Goal: Task Accomplishment & Management: Complete application form

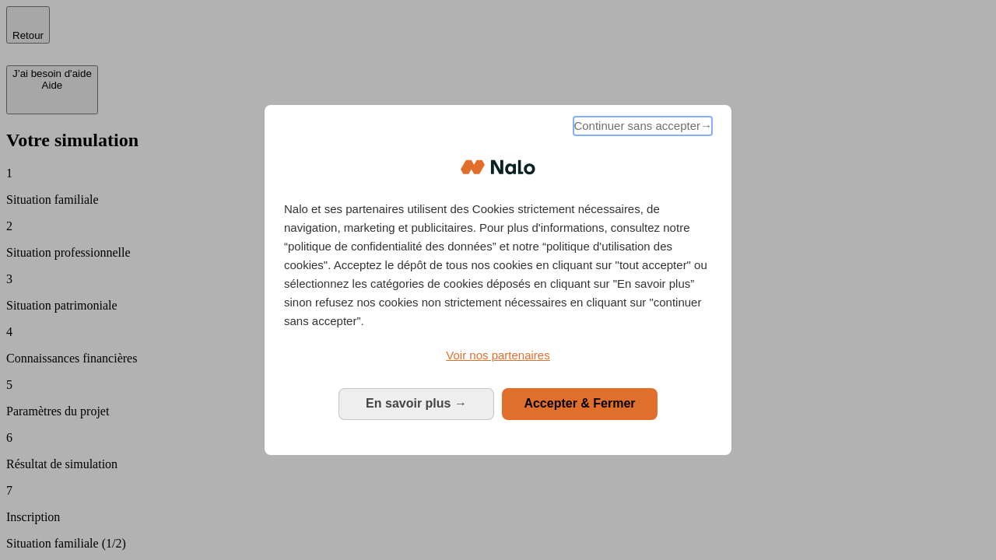
click at [641, 128] on span "Continuer sans accepter →" at bounding box center [643, 126] width 139 height 19
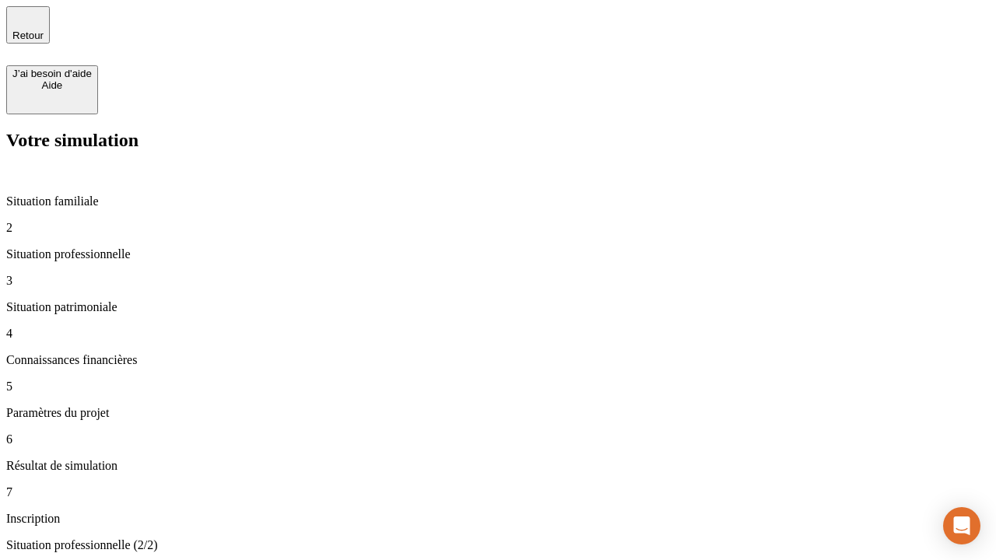
type input "30 000"
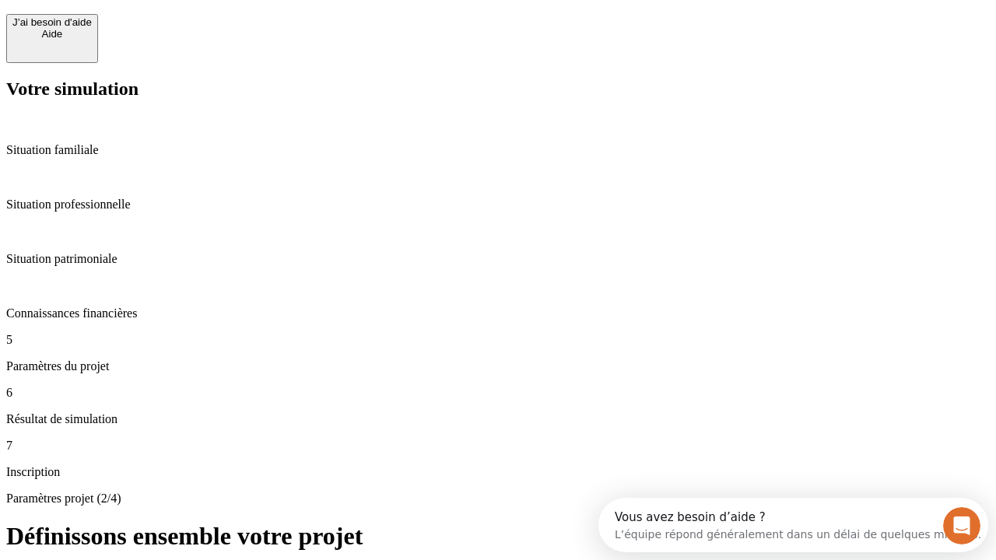
scroll to position [30, 0]
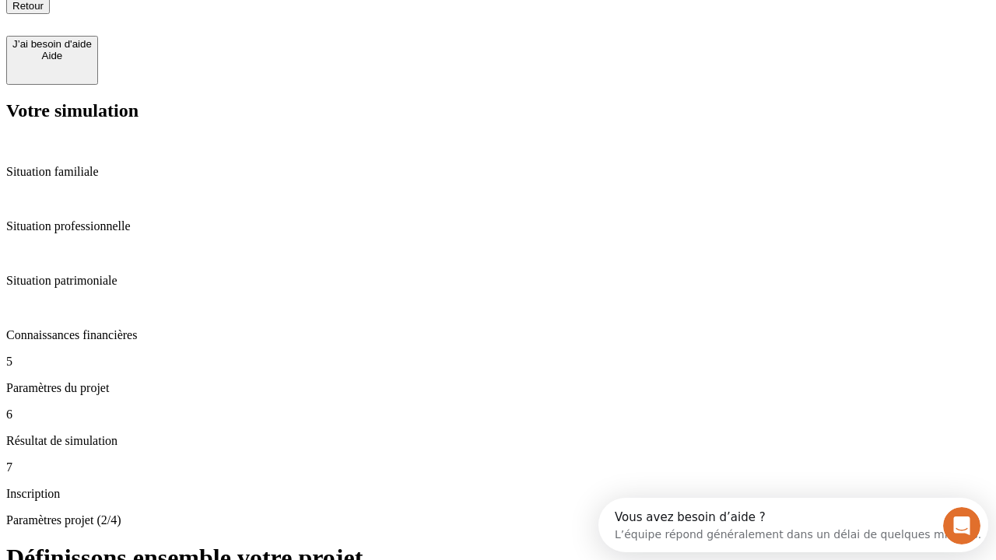
type input "25"
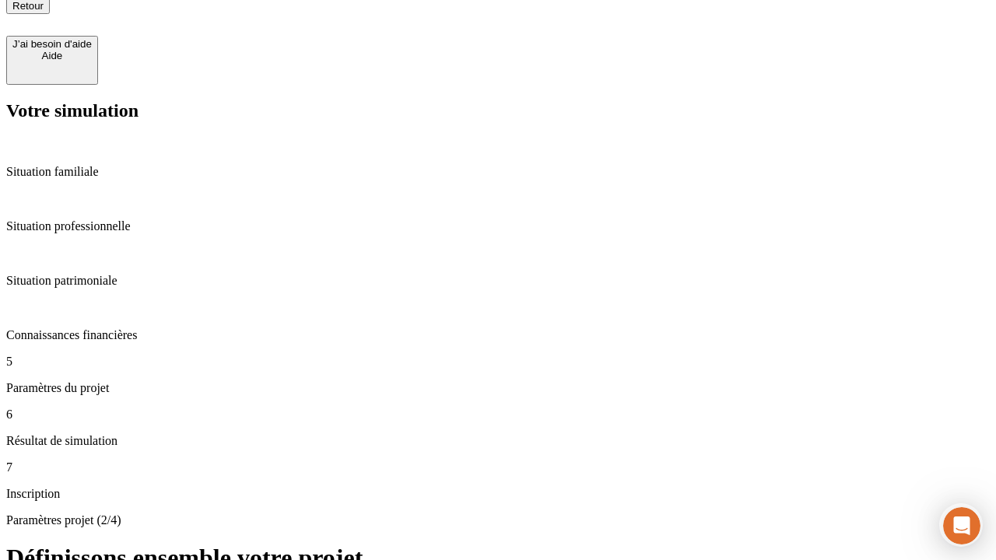
type input "64"
type input "1 000"
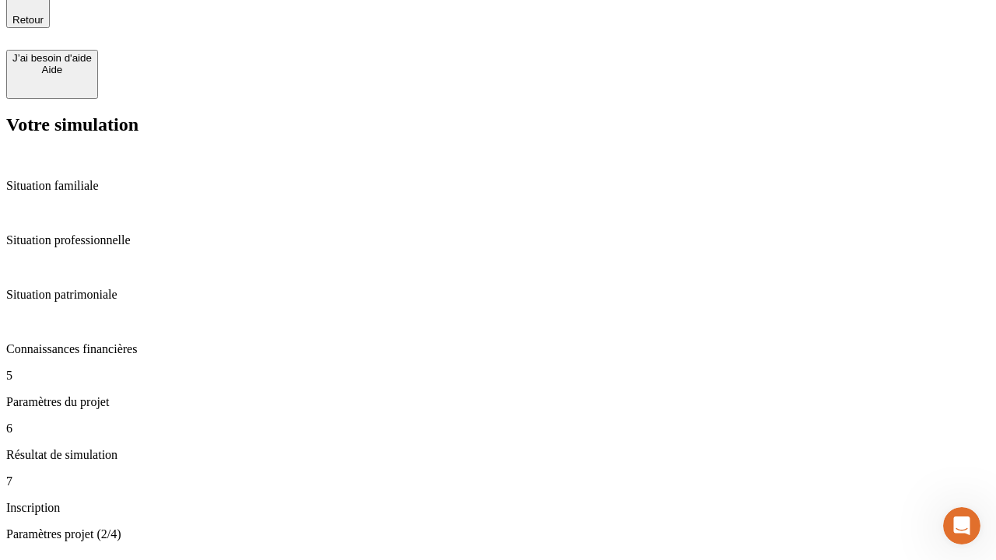
type input "640"
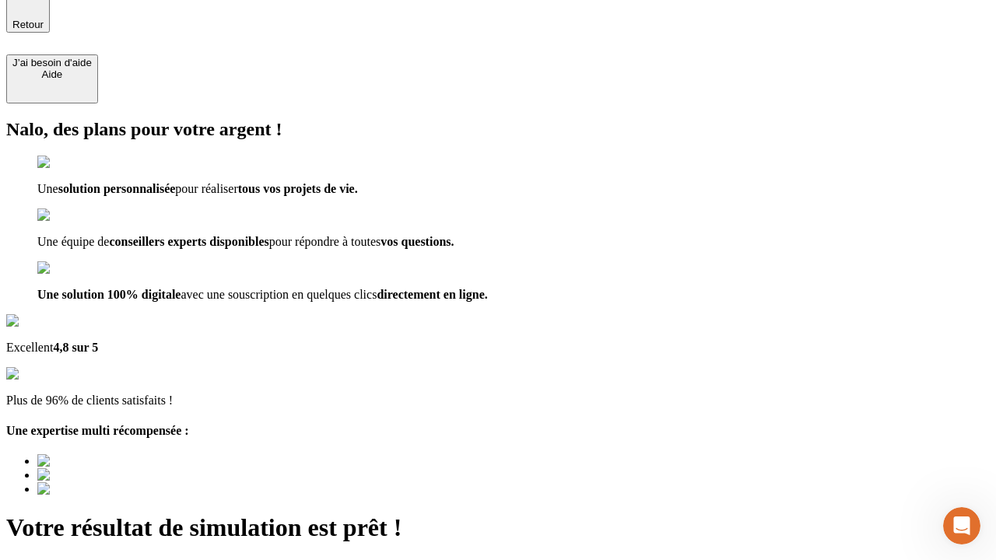
type input "[EMAIL_ADDRESS][PERSON_NAME][DOMAIN_NAME]"
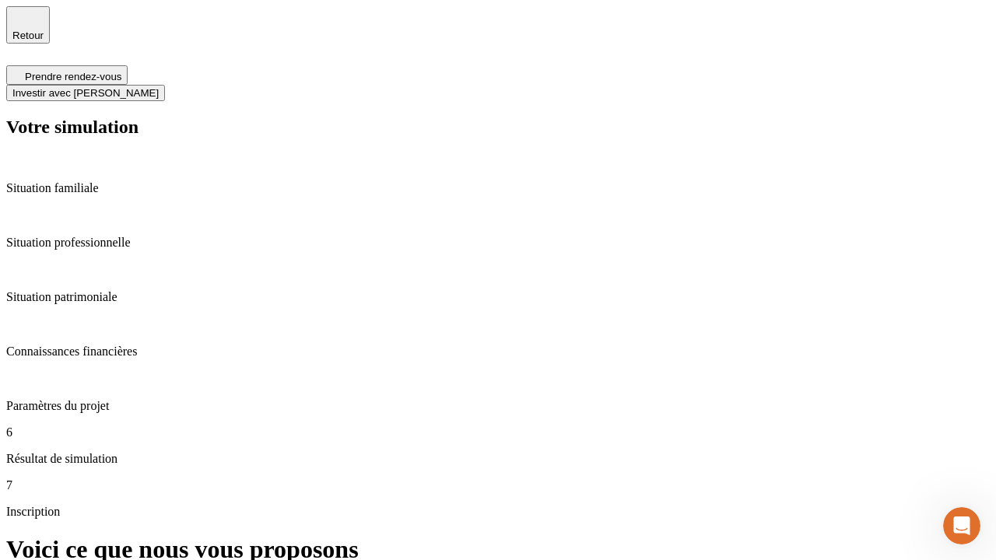
click at [159, 87] on span "Investir avec [PERSON_NAME]" at bounding box center [85, 93] width 146 height 12
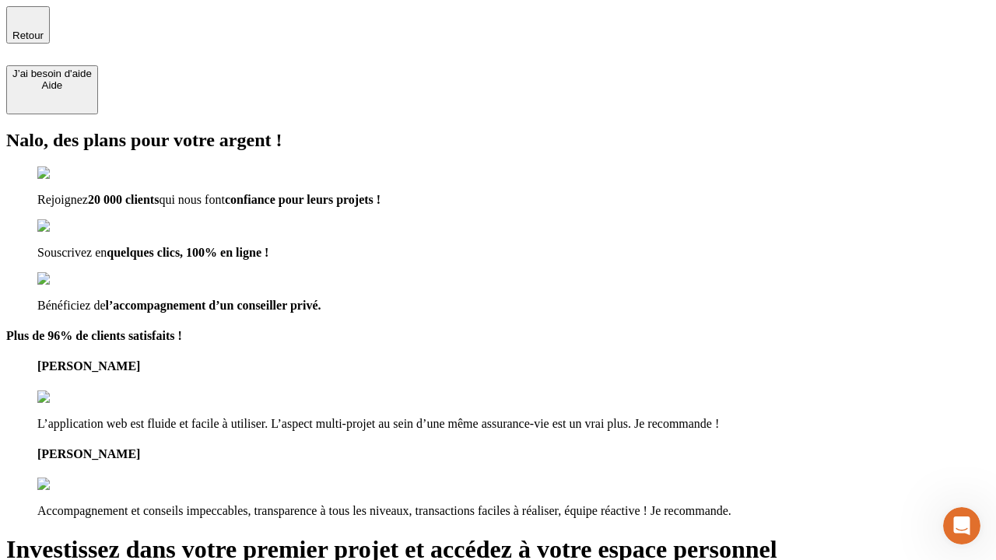
type input "[PERSON_NAME][EMAIL_ADDRESS][DOMAIN_NAME]"
